Goal: Transaction & Acquisition: Purchase product/service

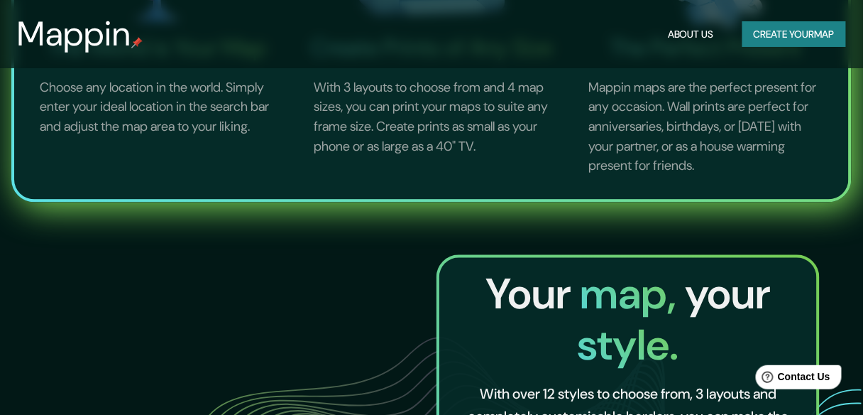
scroll to position [568, 0]
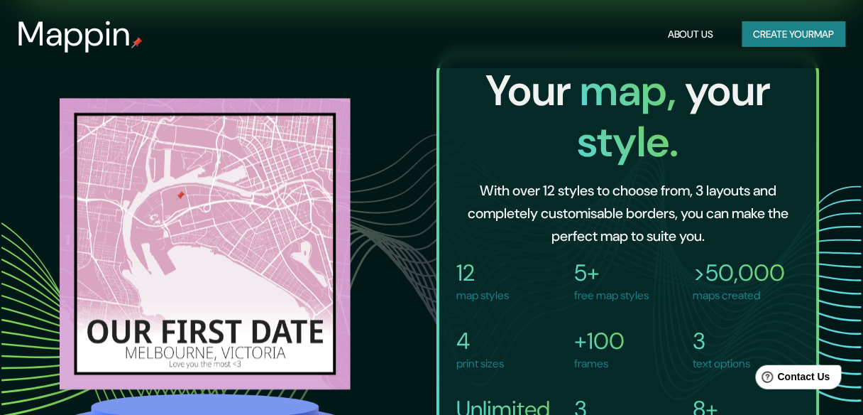
click at [782, 35] on button "Create your map" at bounding box center [794, 34] width 104 height 26
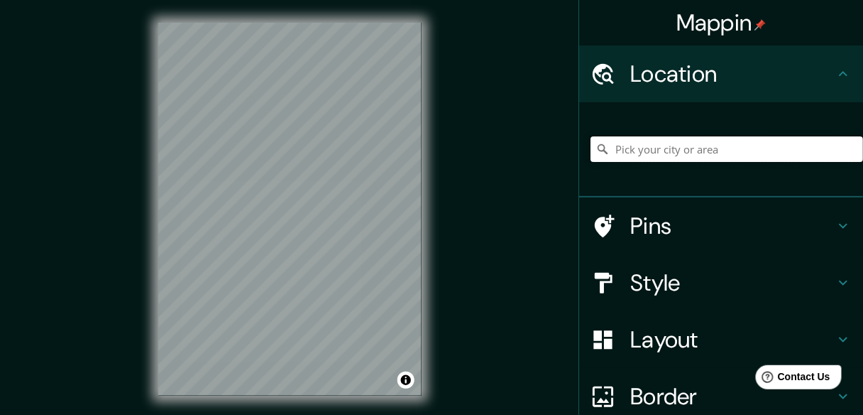
click at [732, 159] on input "Pick your city or area" at bounding box center [727, 149] width 273 height 26
click at [627, 162] on input "Pick your city or area" at bounding box center [727, 149] width 273 height 26
paste input "[GEOGRAPHIC_DATA][PERSON_NAME], Navacerrada y Albéniz (código postal 28850)"
type input "Postal, [GEOGRAPHIC_DATA], [GEOGRAPHIC_DATA]"
click at [424, 104] on div "© Mapbox © OpenStreetMap Improve this map" at bounding box center [290, 209] width 309 height 419
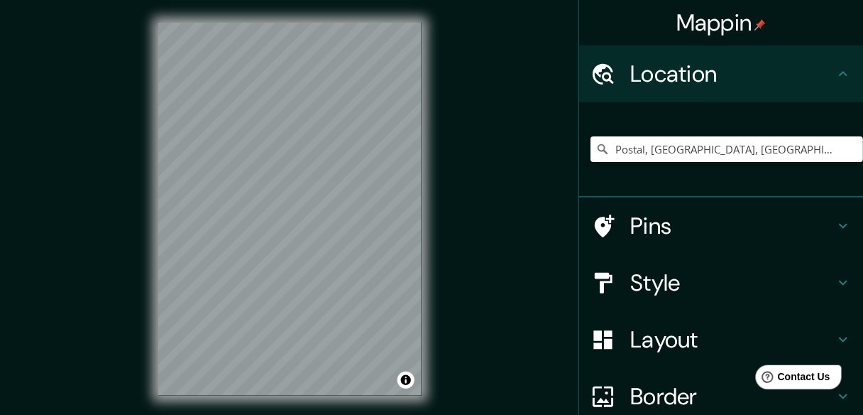
click at [445, 112] on div "Mappin Location Postal, [GEOGRAPHIC_DATA], [GEOGRAPHIC_DATA] Postal [GEOGRAPHIC…" at bounding box center [431, 220] width 863 height 441
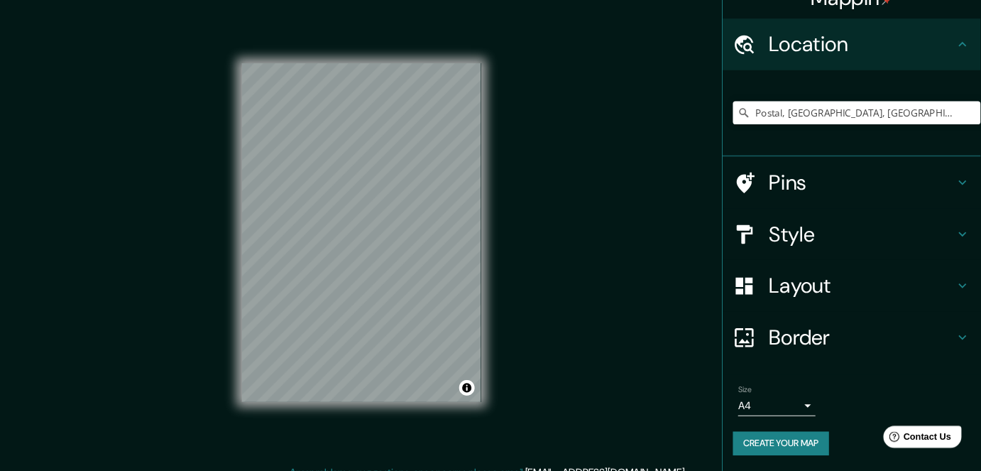
scroll to position [45, 0]
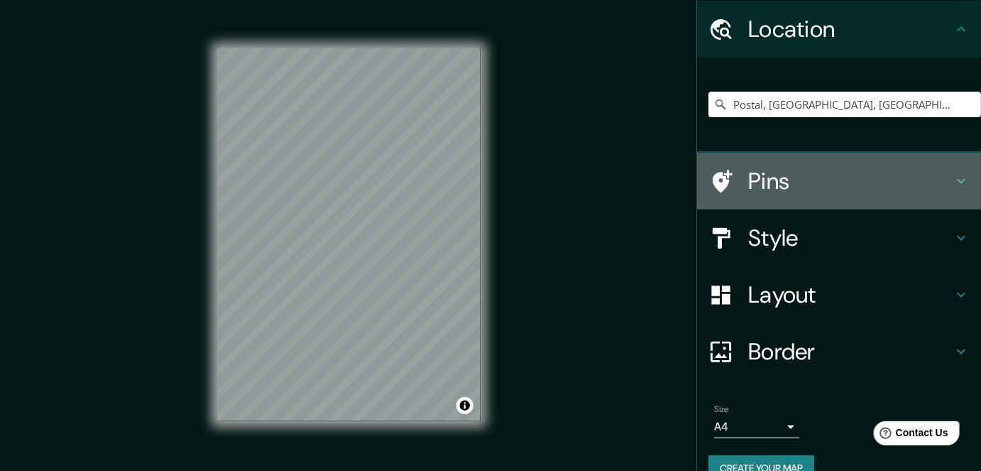
click at [780, 182] on h4 "Pins" at bounding box center [850, 181] width 204 height 28
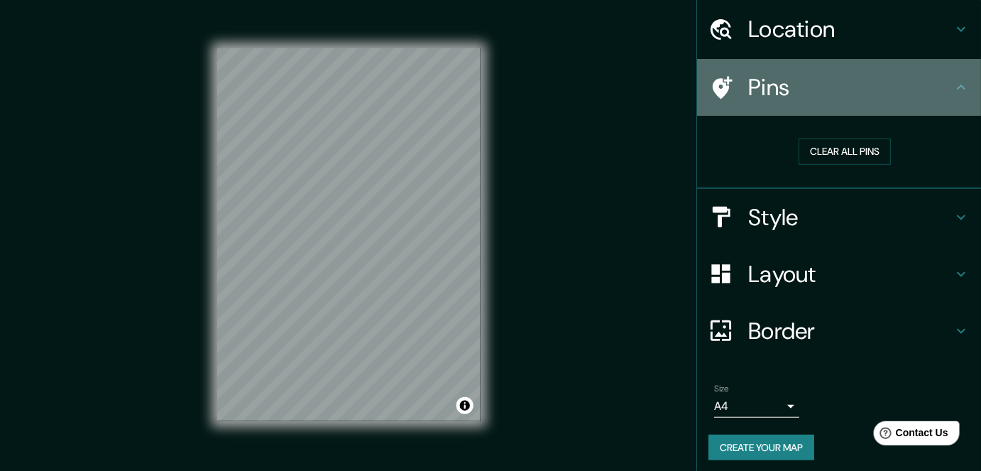
click at [819, 92] on h4 "Pins" at bounding box center [850, 87] width 204 height 28
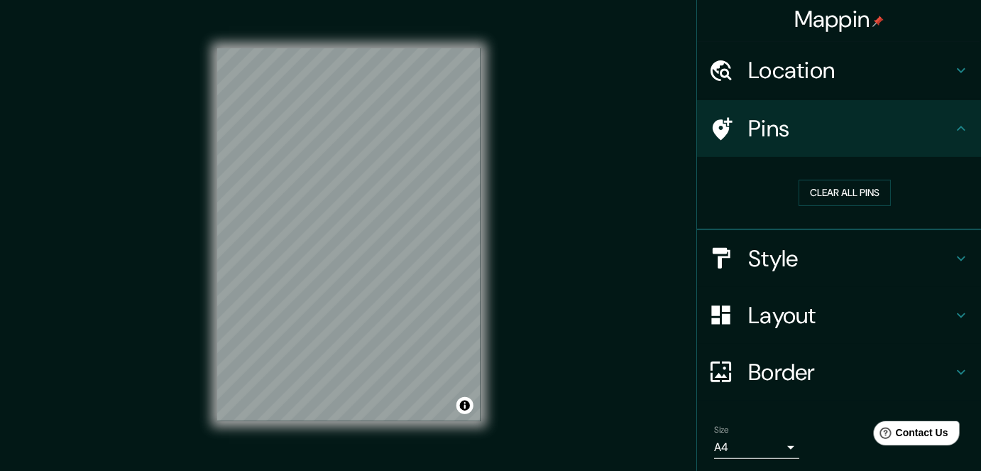
scroll to position [0, 0]
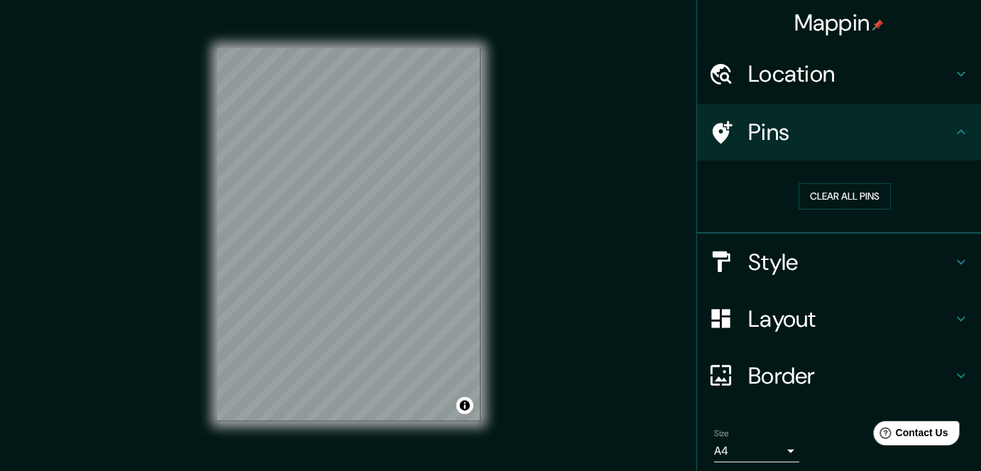
click at [872, 138] on icon at bounding box center [961, 132] width 17 height 17
click at [872, 134] on icon at bounding box center [961, 131] width 9 height 5
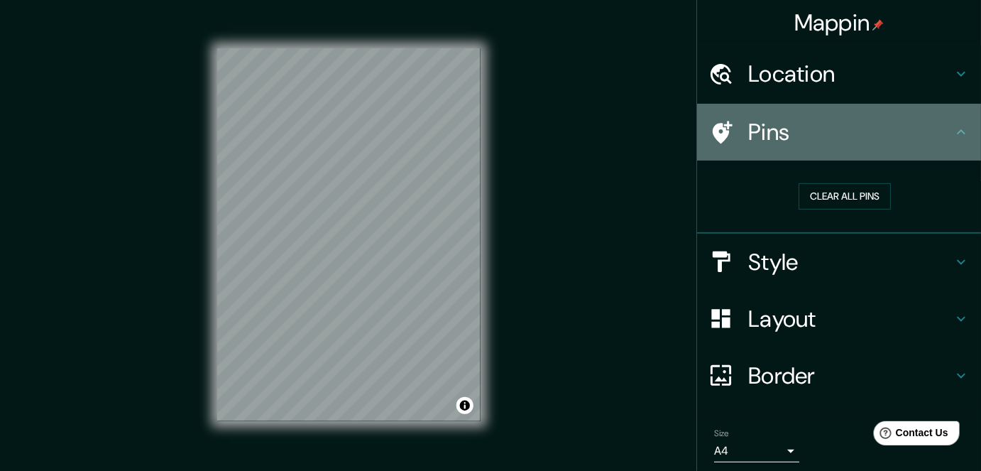
click at [872, 134] on icon at bounding box center [961, 131] width 9 height 5
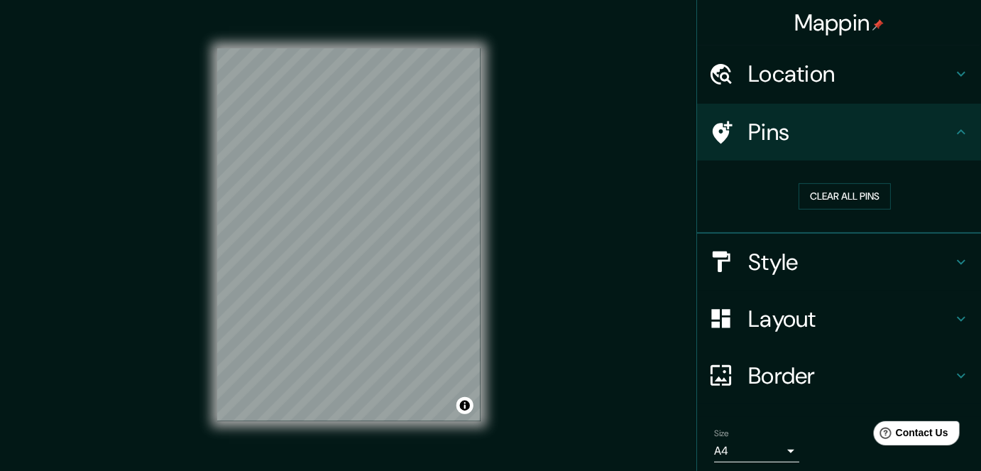
click at [872, 133] on icon at bounding box center [961, 131] width 9 height 5
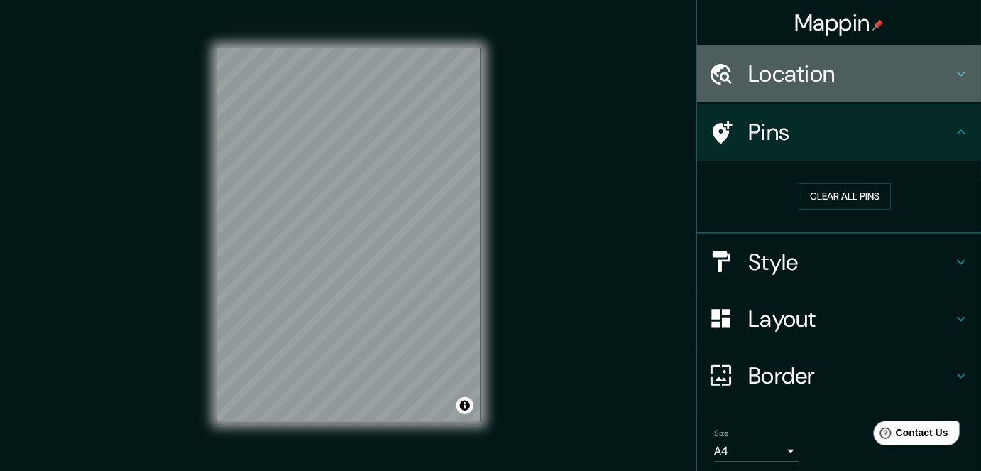
click at [872, 78] on icon at bounding box center [961, 73] width 17 height 17
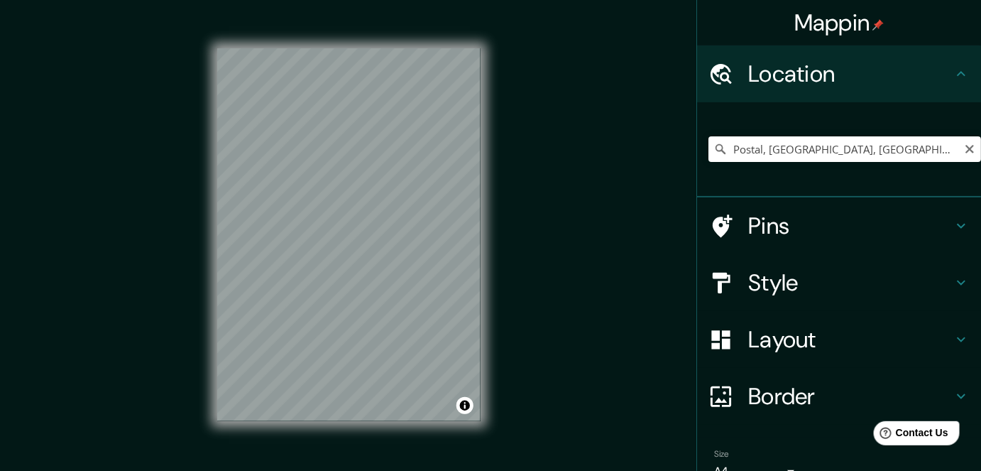
click at [872, 153] on icon "Clear" at bounding box center [969, 148] width 11 height 11
click at [767, 148] on input "Pick your city or area" at bounding box center [844, 149] width 273 height 26
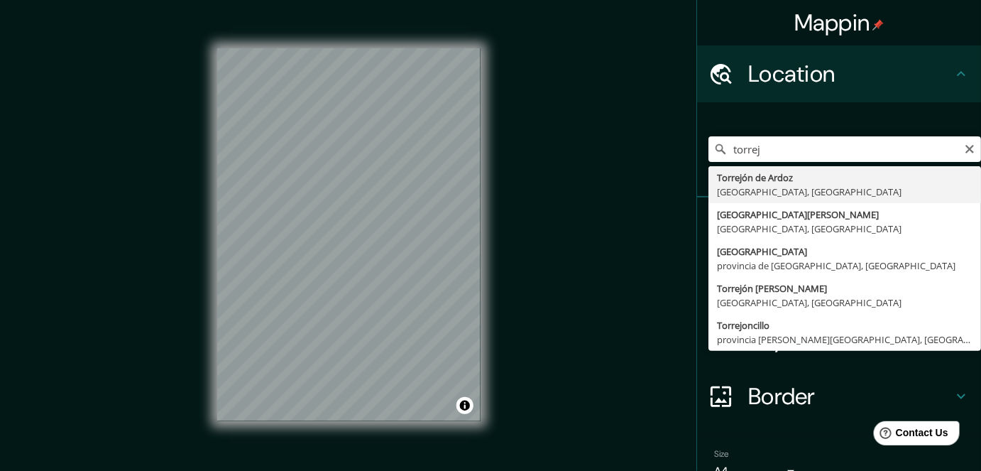
type input "Torrejón de Ardoz, [GEOGRAPHIC_DATA], [GEOGRAPHIC_DATA]"
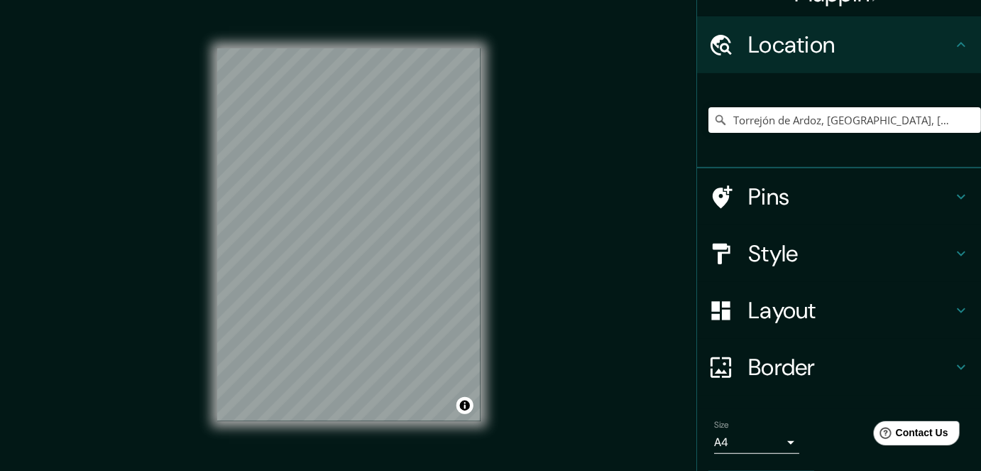
scroll to position [92, 0]
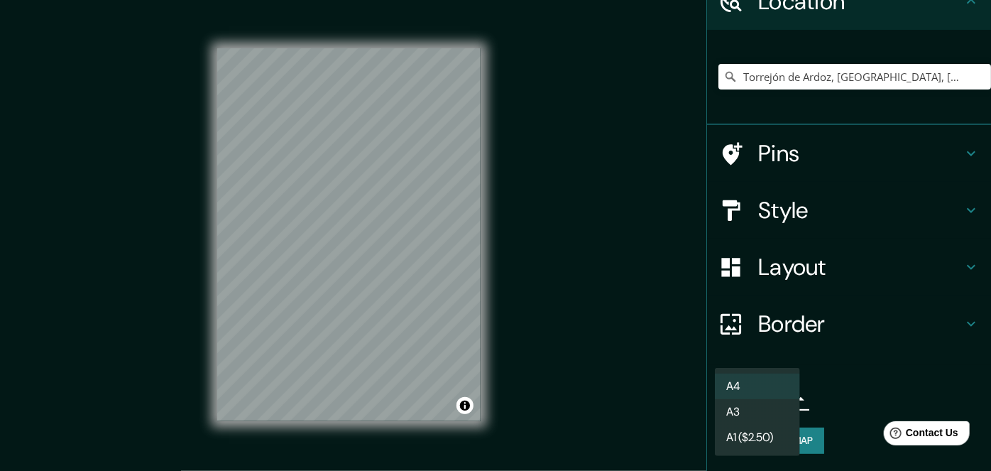
click at [776, 399] on body "Mappin Location [GEOGRAPHIC_DATA], [GEOGRAPHIC_DATA], [GEOGRAPHIC_DATA] Pins St…" at bounding box center [495, 235] width 991 height 471
click at [772, 414] on li "A3" at bounding box center [757, 412] width 85 height 26
type input "a4"
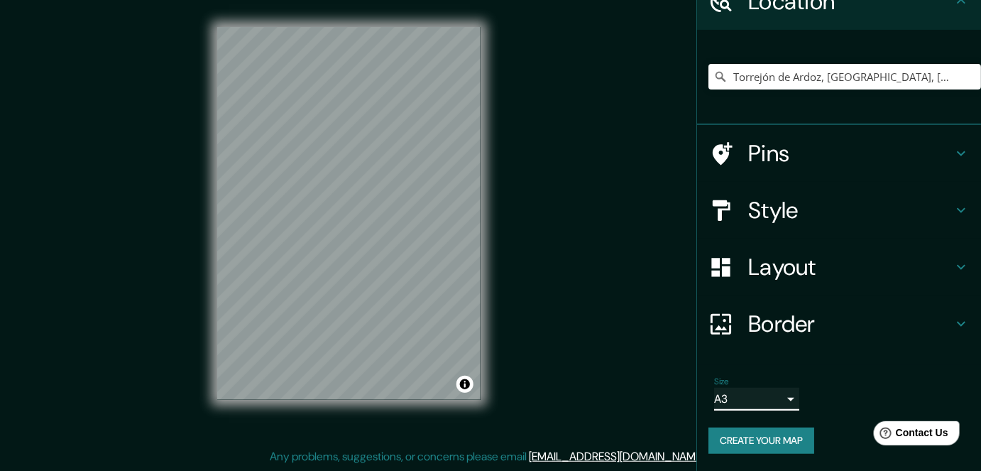
scroll to position [24, 0]
click at [851, 314] on h4 "Border" at bounding box center [850, 323] width 204 height 28
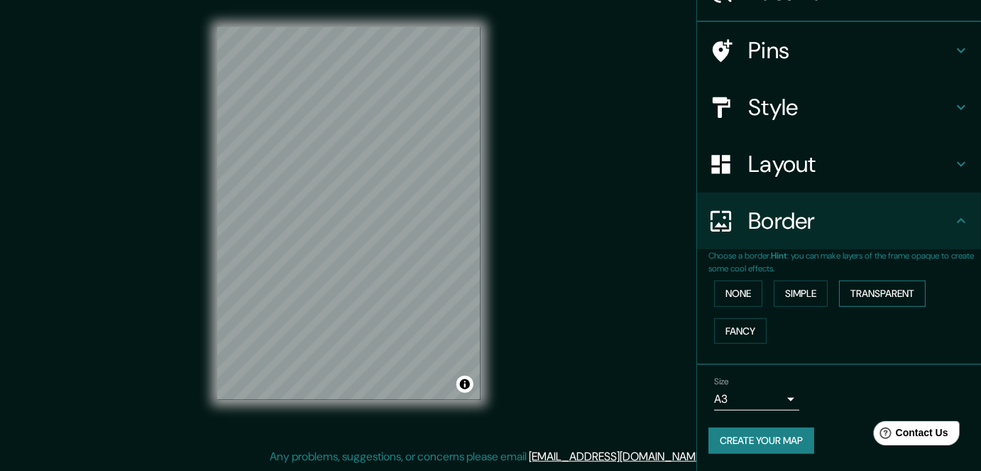
scroll to position [92, 0]
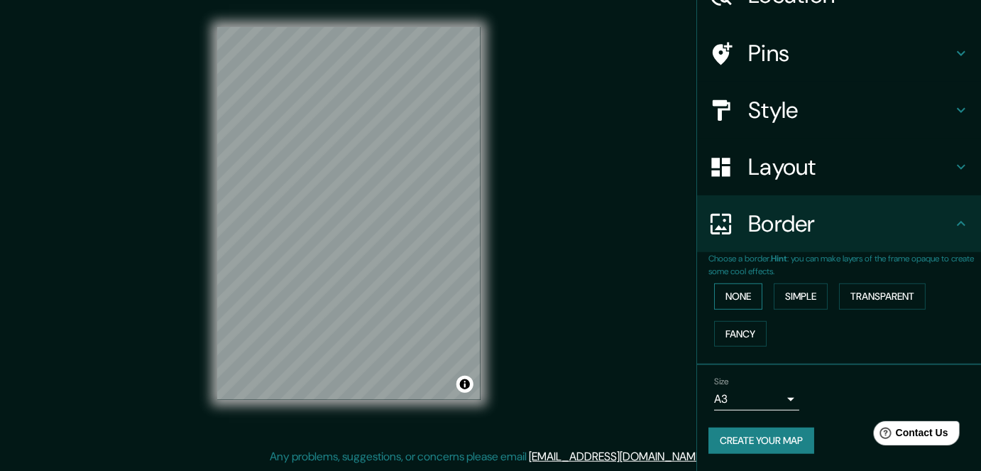
click at [732, 305] on button "None" at bounding box center [738, 296] width 48 height 26
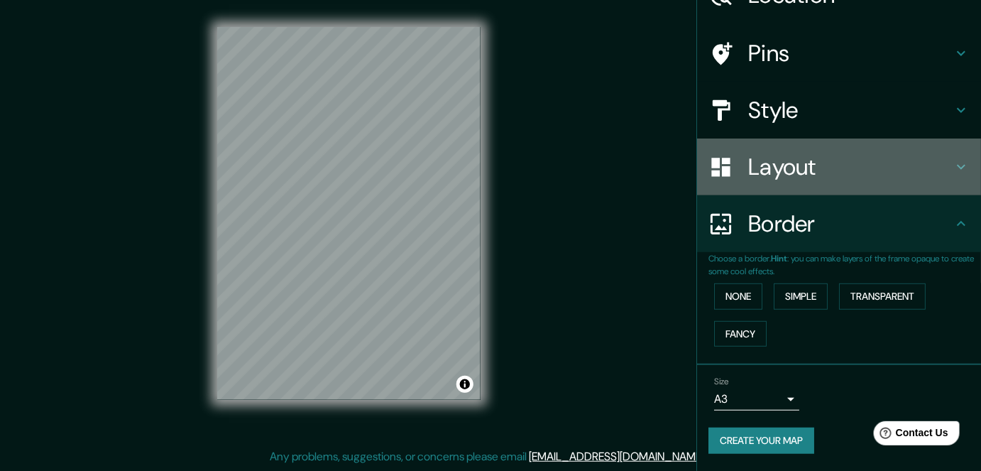
click at [848, 167] on h4 "Layout" at bounding box center [850, 167] width 204 height 28
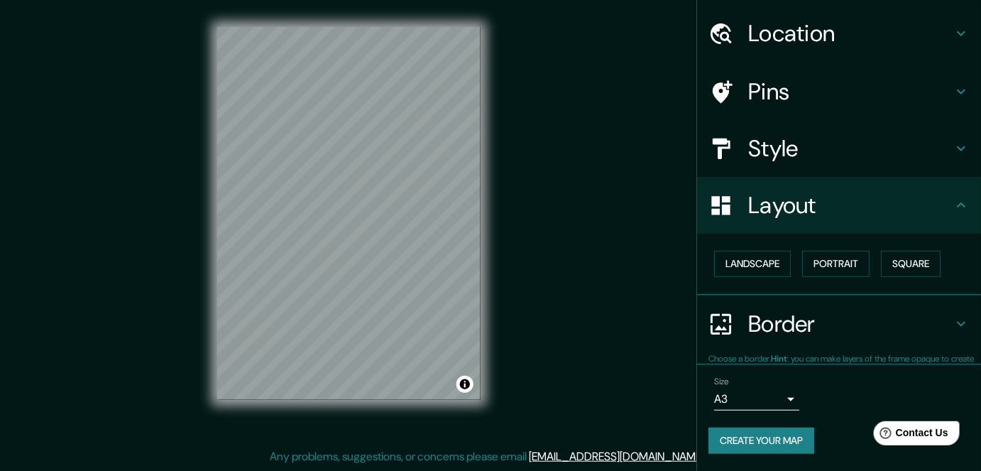
scroll to position [57, 0]
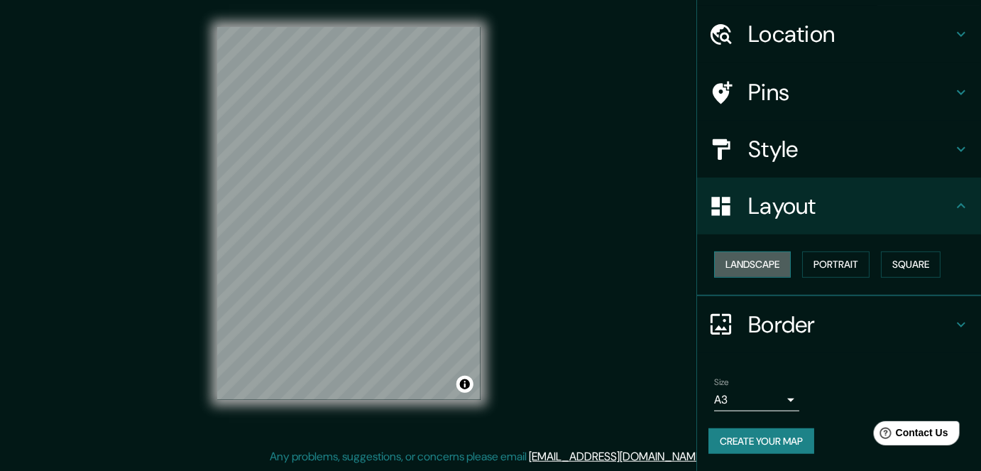
click at [759, 258] on button "Landscape" at bounding box center [752, 264] width 77 height 26
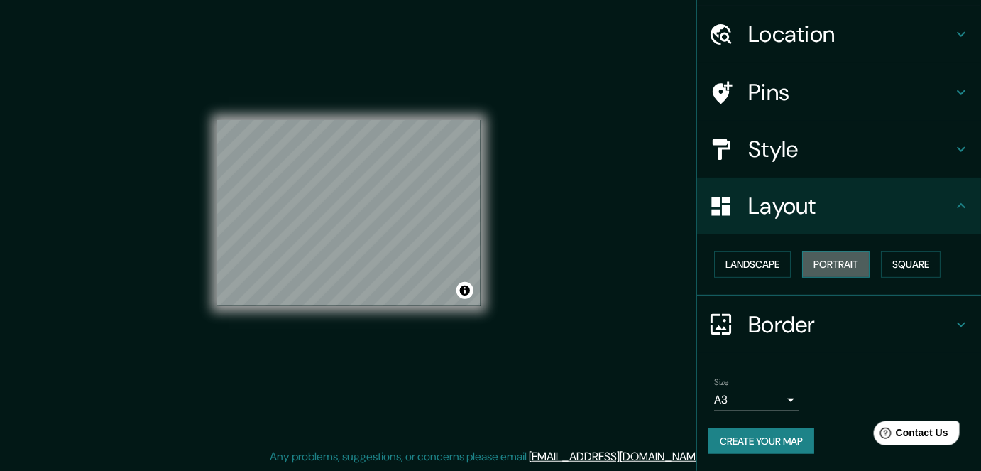
click at [826, 260] on button "Portrait" at bounding box center [835, 264] width 67 height 26
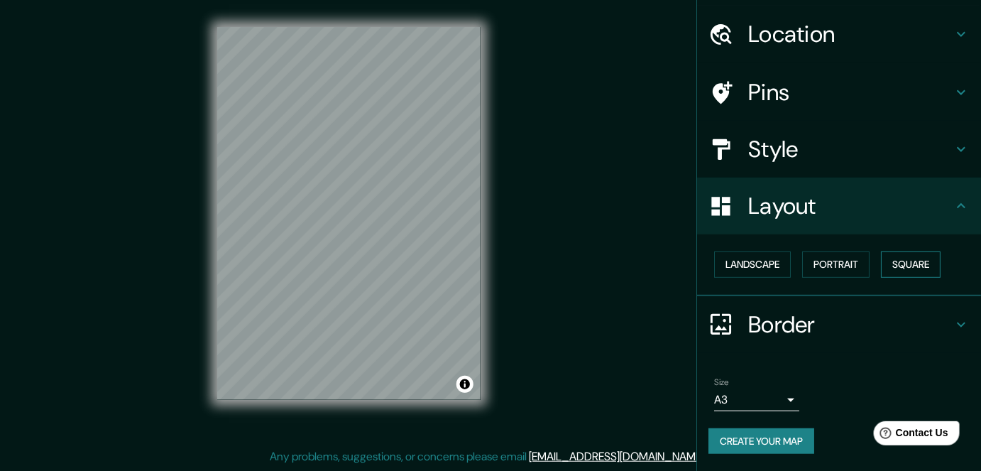
click at [872, 260] on button "Square" at bounding box center [911, 264] width 60 height 26
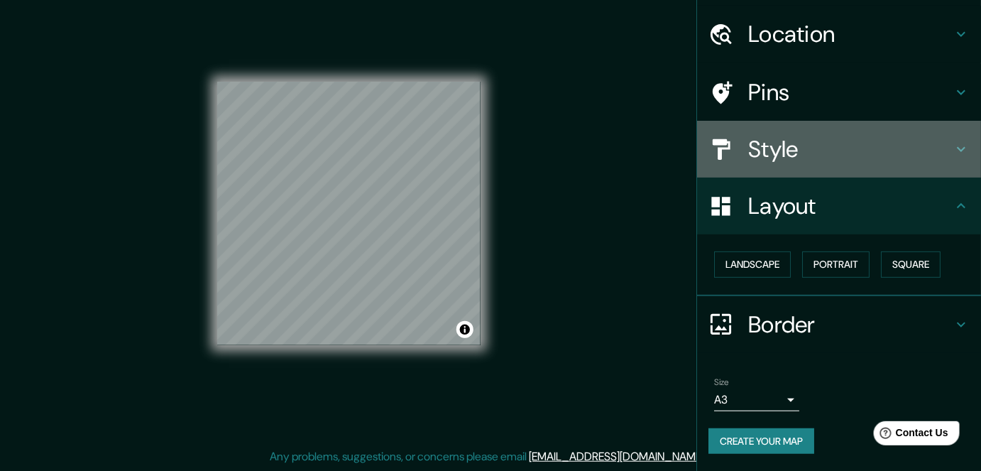
click at [823, 142] on h4 "Style" at bounding box center [850, 149] width 204 height 28
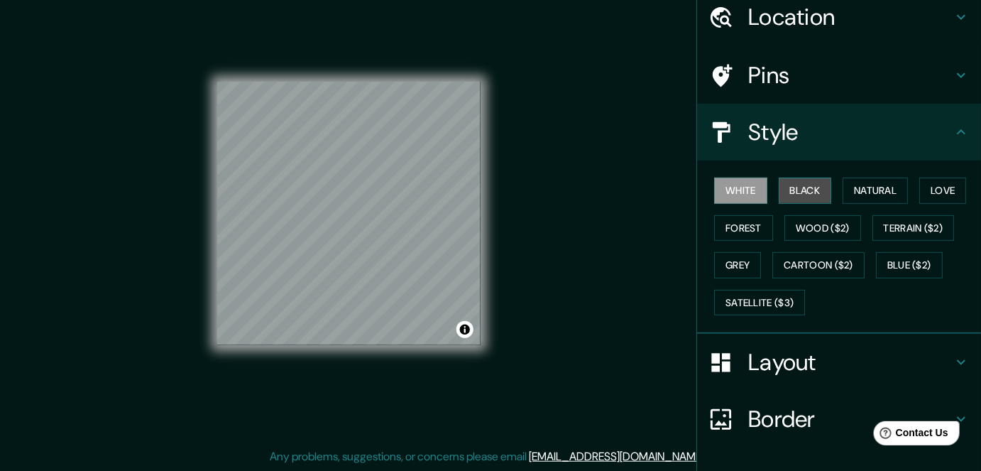
click at [802, 194] on button "Black" at bounding box center [805, 190] width 53 height 26
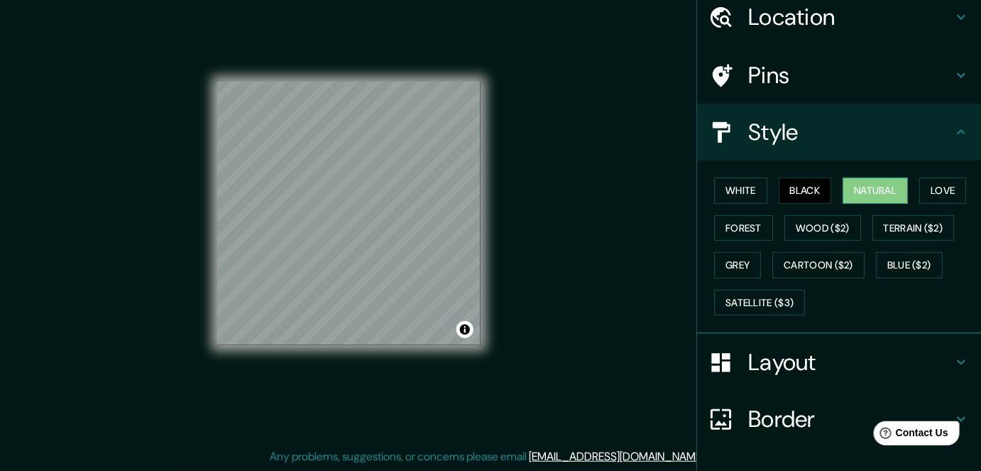
click at [867, 204] on button "Natural" at bounding box center [875, 190] width 65 height 26
click at [773, 241] on button "Forest" at bounding box center [743, 228] width 59 height 26
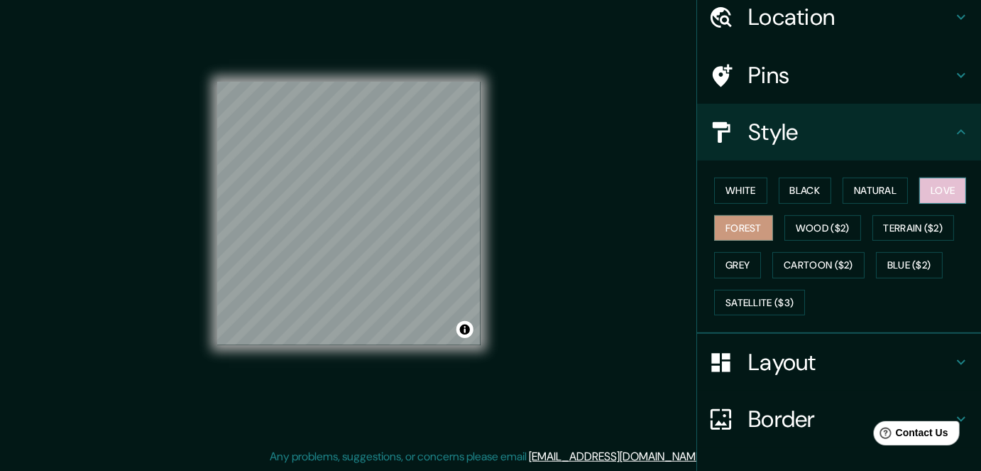
click at [872, 204] on button "Love" at bounding box center [942, 190] width 47 height 26
click at [740, 201] on button "White" at bounding box center [740, 190] width 53 height 26
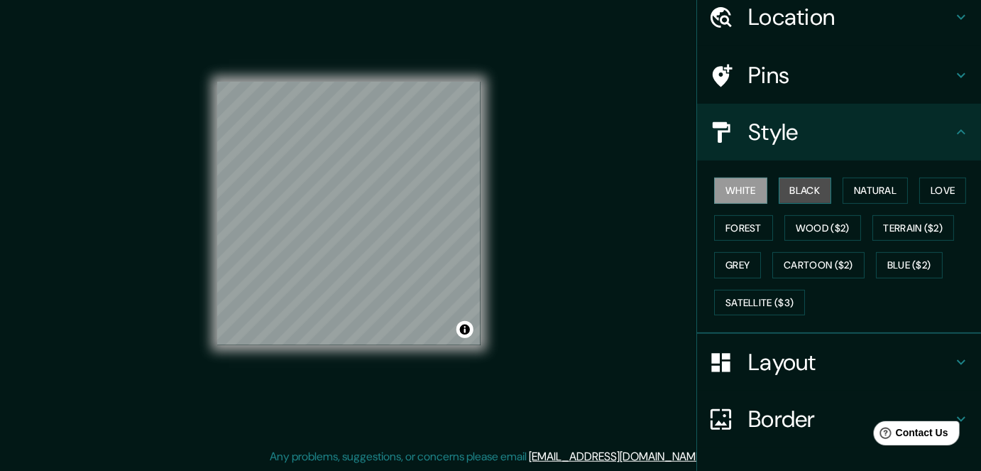
click at [791, 199] on button "Black" at bounding box center [805, 190] width 53 height 26
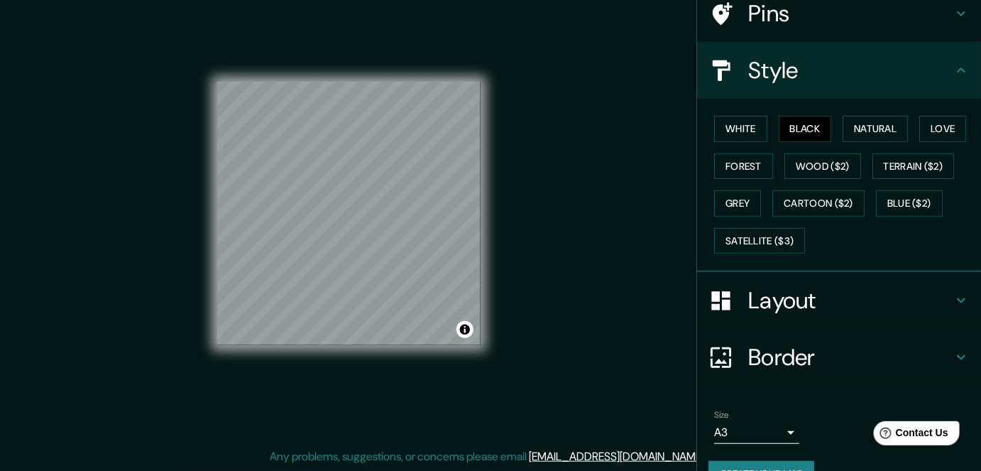
scroll to position [121, 0]
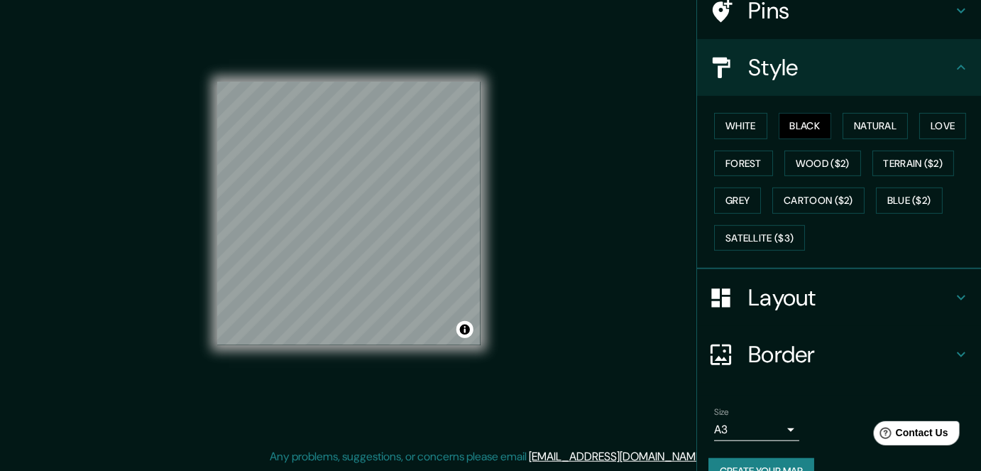
click at [863, 304] on h4 "Layout" at bounding box center [850, 297] width 204 height 28
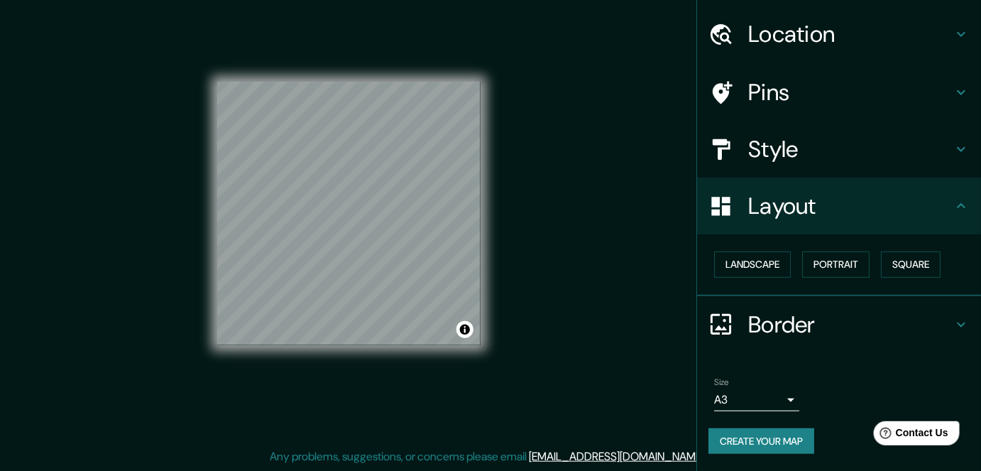
scroll to position [57, 0]
click at [826, 265] on button "Portrait" at bounding box center [835, 264] width 67 height 26
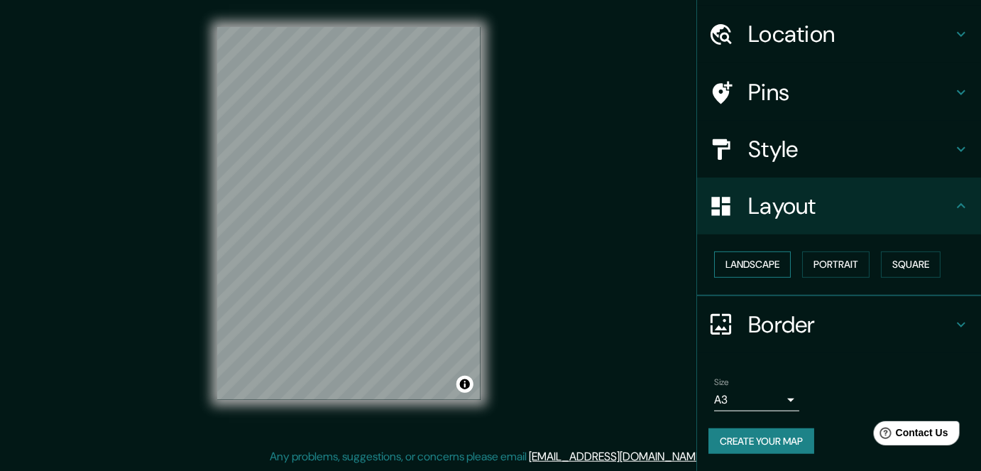
click at [760, 259] on button "Landscape" at bounding box center [752, 264] width 77 height 26
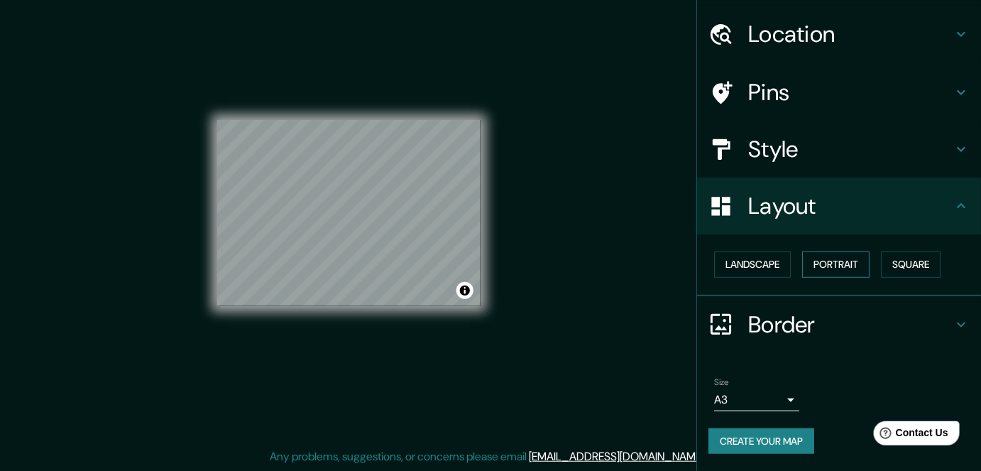
click at [823, 256] on button "Portrait" at bounding box center [835, 264] width 67 height 26
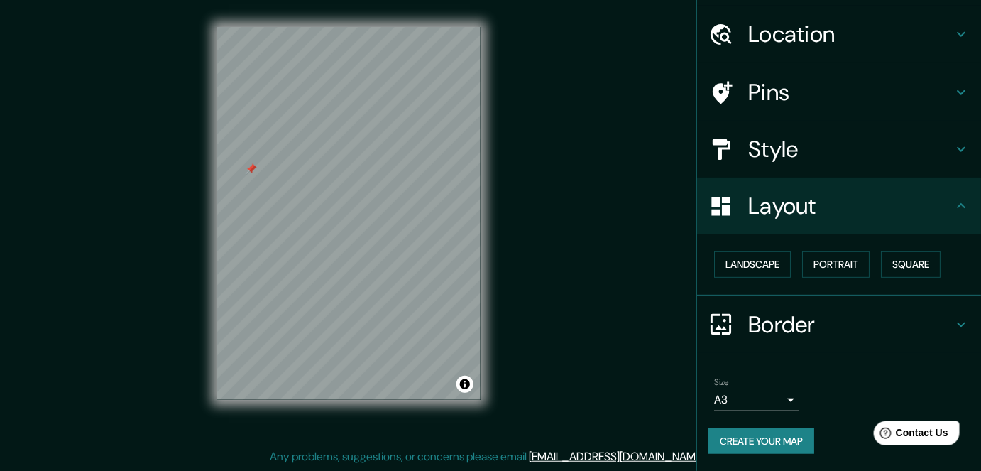
click at [872, 84] on icon at bounding box center [961, 92] width 17 height 17
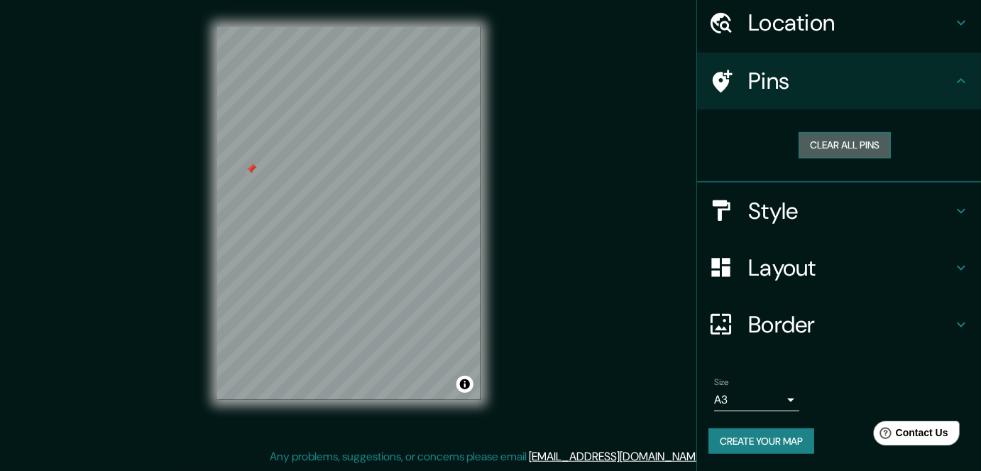
click at [863, 148] on button "Clear all pins" at bounding box center [845, 145] width 92 height 26
